Goal: Obtain resource: Download file/media

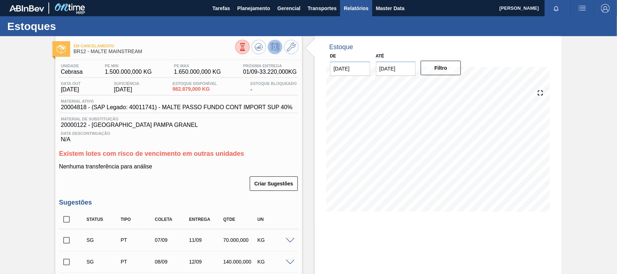
click at [349, 7] on span "Relatórios" at bounding box center [356, 8] width 25 height 9
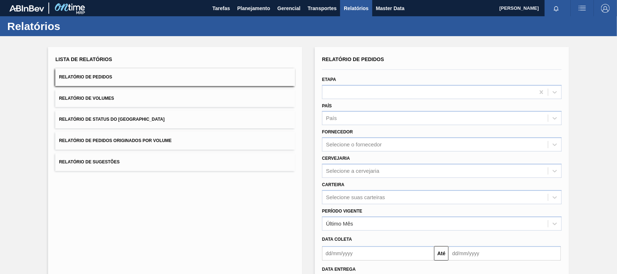
click at [120, 145] on button "Relatório de Pedidos Originados por Volume" at bounding box center [175, 141] width 240 height 18
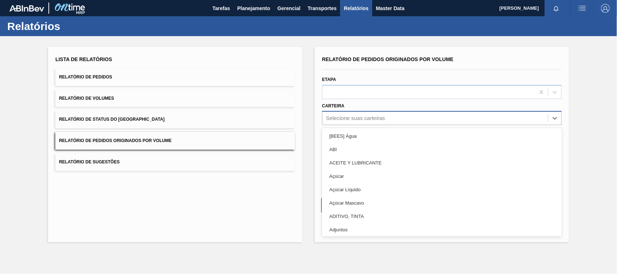
click at [348, 122] on div "Selecione suas carteiras" at bounding box center [436, 118] width 226 height 10
type input "mal"
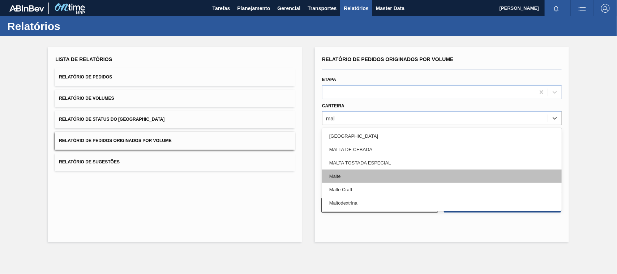
click at [335, 178] on div "Malte" at bounding box center [442, 176] width 240 height 13
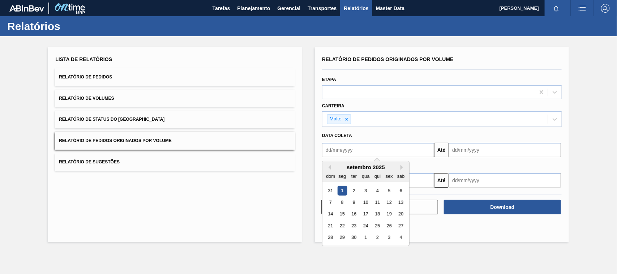
click at [348, 153] on input "text" at bounding box center [378, 150] width 112 height 14
type input "[DATE]"
click at [366, 187] on div "1" at bounding box center [366, 191] width 10 height 10
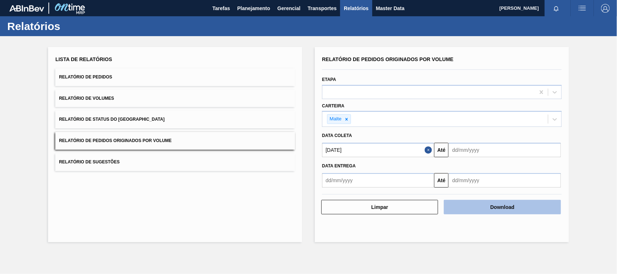
click at [482, 203] on button "Download" at bounding box center [502, 207] width 117 height 14
